Goal: Transaction & Acquisition: Purchase product/service

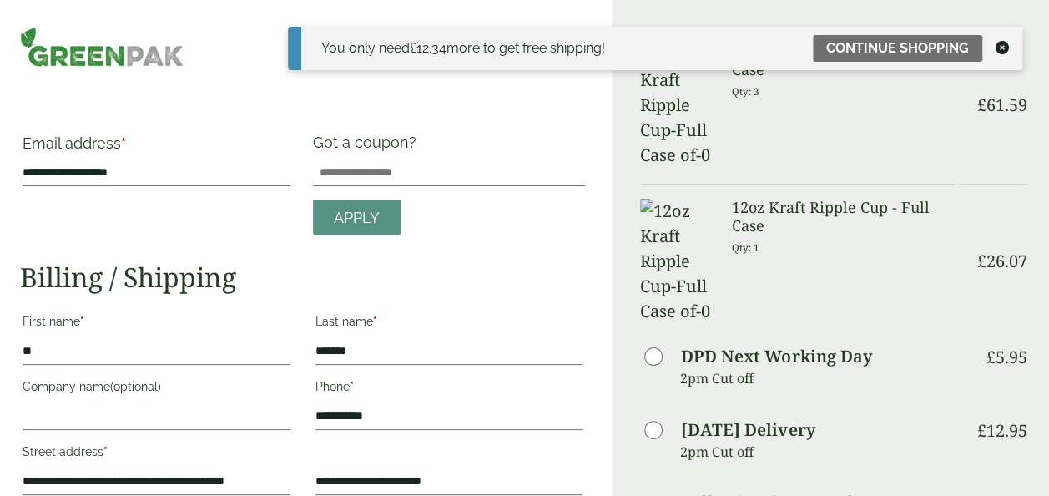
click at [1006, 48] on icon at bounding box center [1002, 47] width 13 height 13
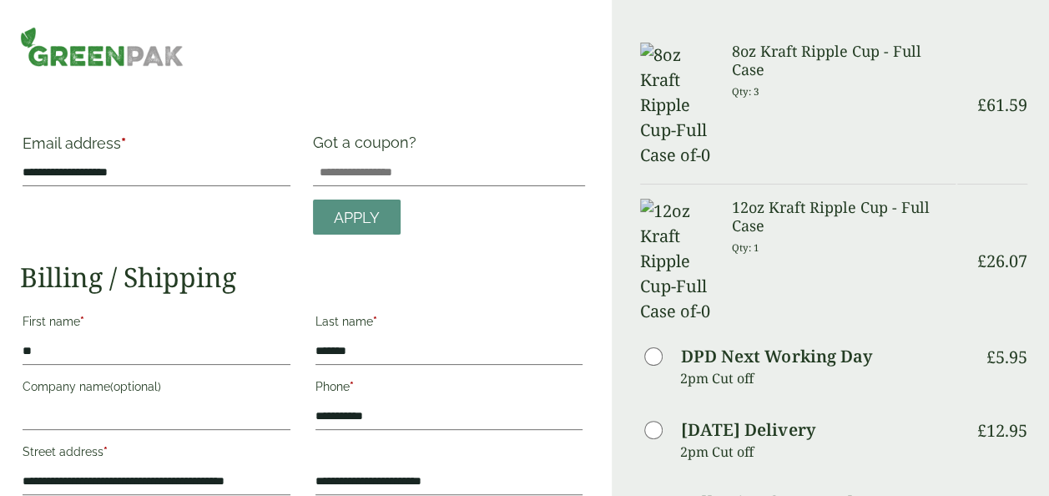
click at [786, 199] on h3 "12oz Kraft Ripple Cup - Full Case" at bounding box center [844, 217] width 224 height 36
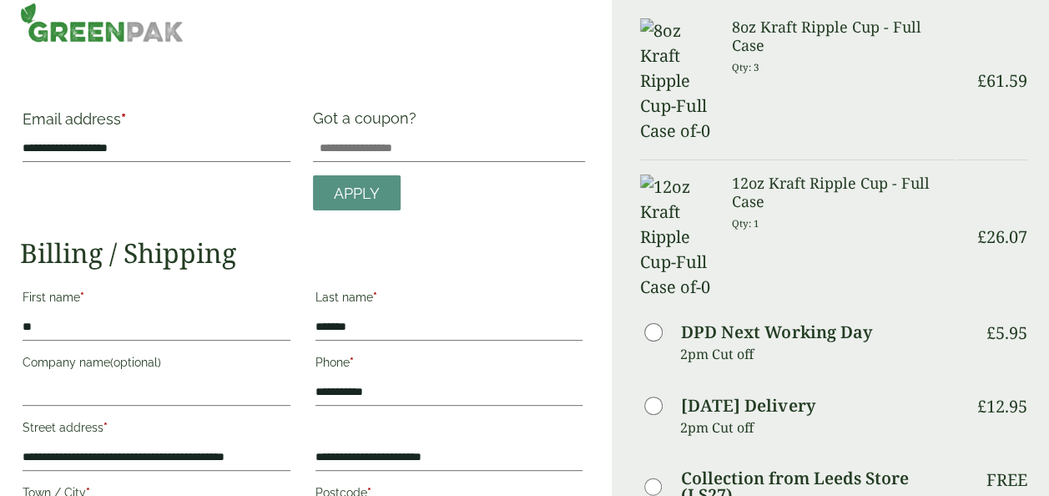
click at [126, 33] on img at bounding box center [102, 23] width 164 height 40
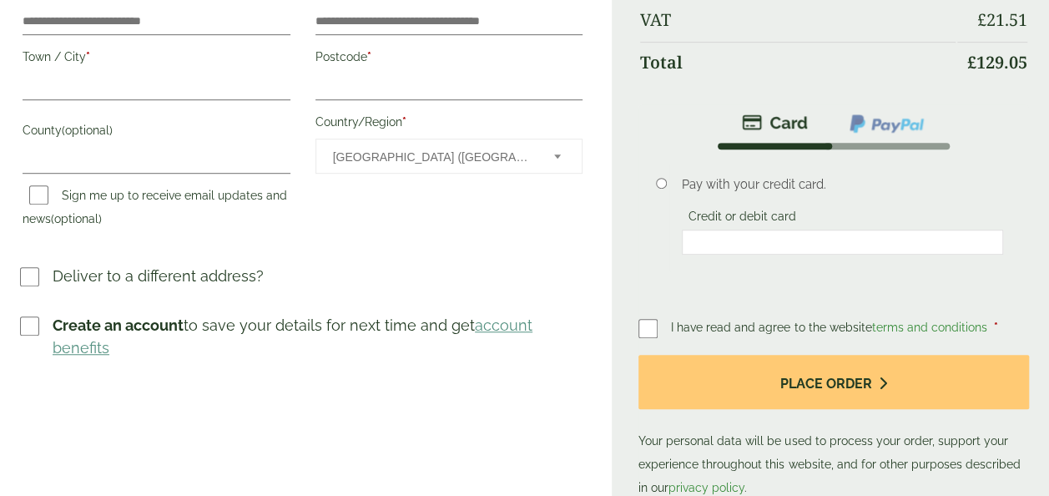
scroll to position [491, 0]
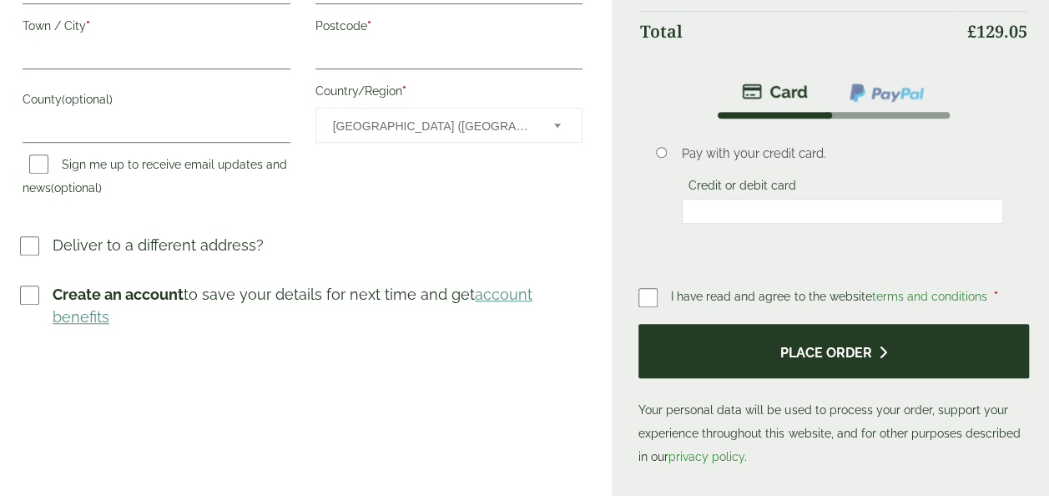
click at [877, 324] on button "Place order" at bounding box center [834, 351] width 391 height 54
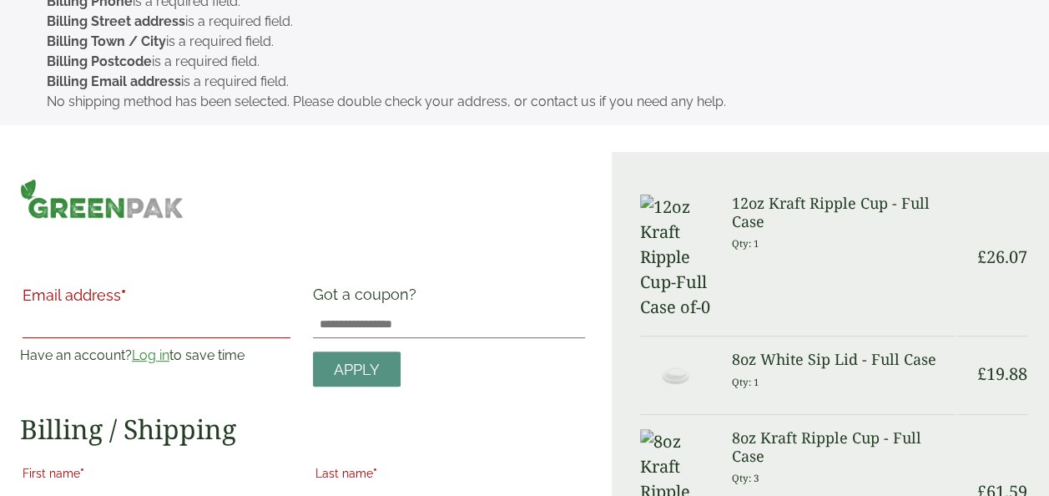
scroll to position [0, 0]
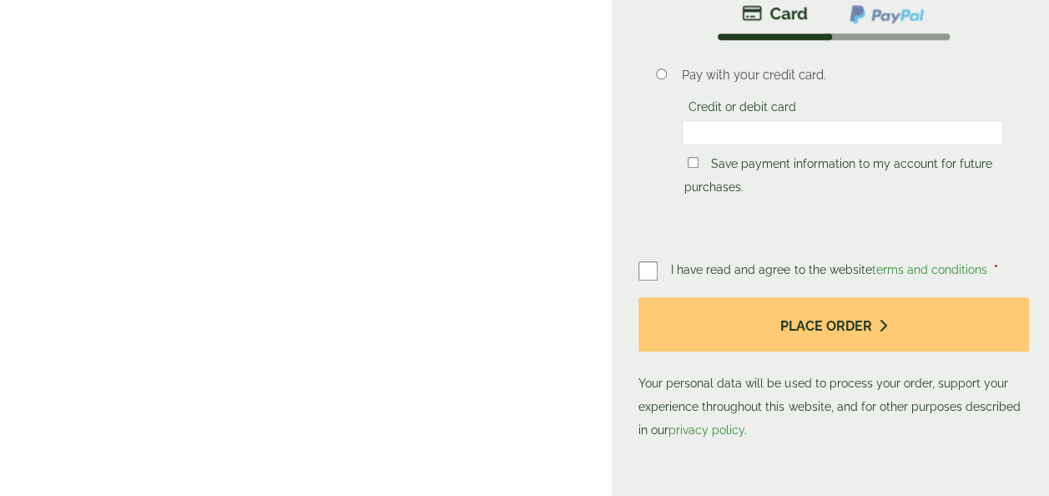
scroll to position [796, 0]
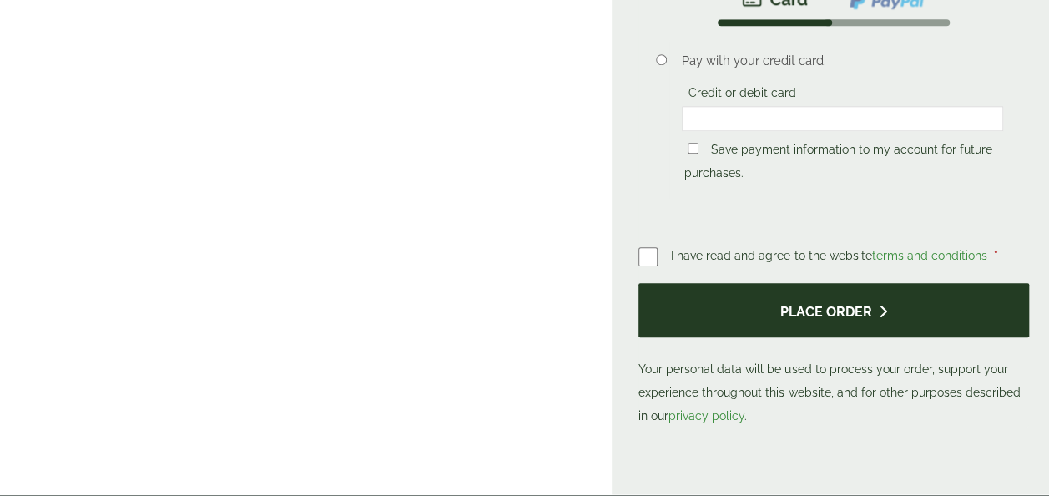
click at [763, 283] on button "Place order" at bounding box center [834, 310] width 391 height 54
